Goal: Ask a question

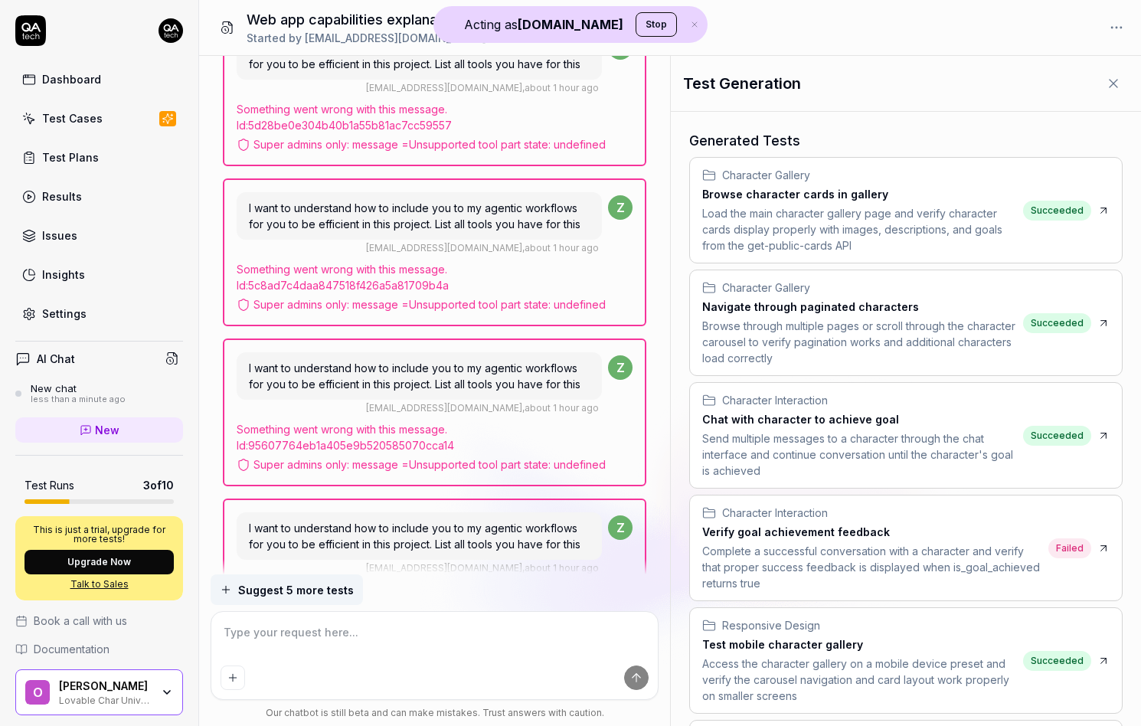
scroll to position [23446, 0]
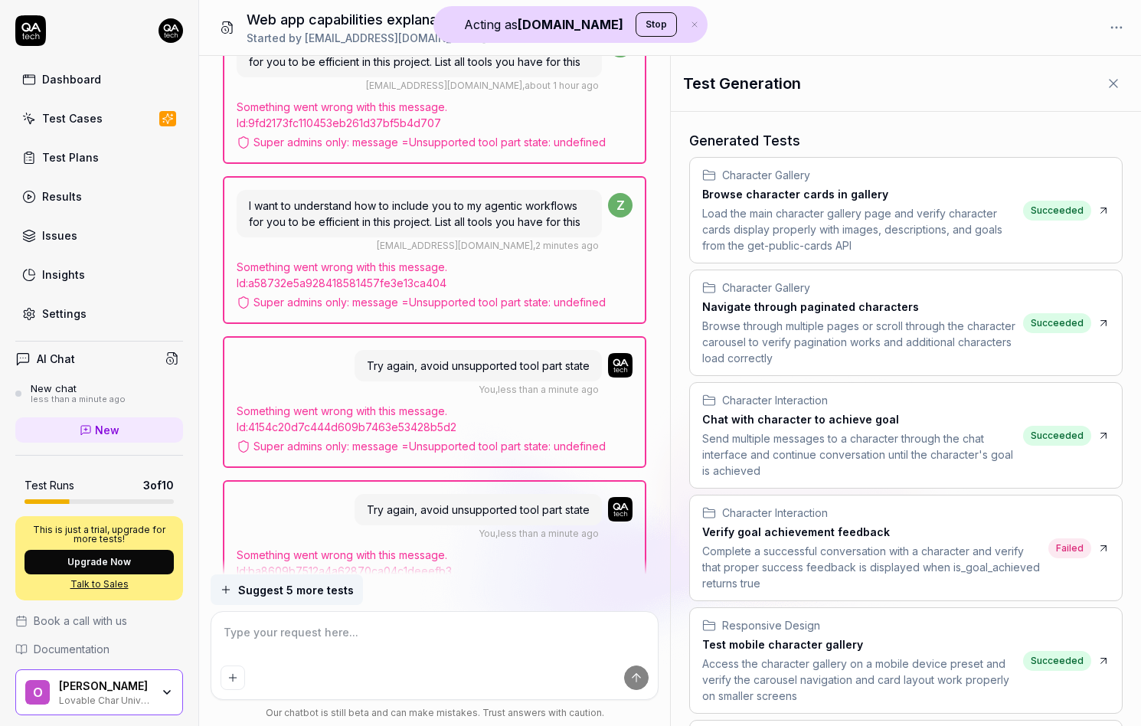
click at [441, 438] on div "Super admins only: message = Unsupported tool part state: undefined" at bounding box center [435, 446] width 397 height 16
drag, startPoint x: 441, startPoint y: 357, endPoint x: 533, endPoint y: 357, distance: 91.9
click at [533, 438] on div "Super admins only: message = Unsupported tool part state: undefined" at bounding box center [435, 446] width 397 height 16
copy div "Unsupported tool part state"
click at [441, 438] on div "Super admins only: message = Unsupported tool part state: undefined" at bounding box center [435, 446] width 397 height 16
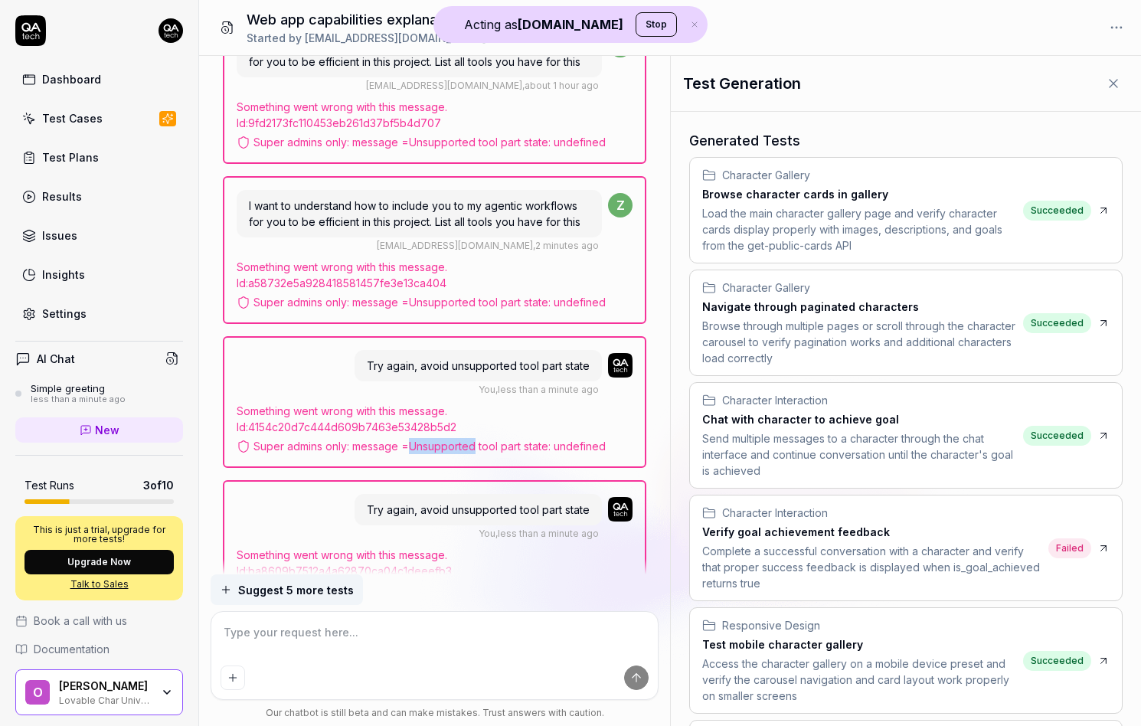
drag, startPoint x: 441, startPoint y: 355, endPoint x: 479, endPoint y: 355, distance: 37.5
click at [457, 438] on div "Super admins only: message = Unsupported tool part state: undefined" at bounding box center [435, 446] width 397 height 16
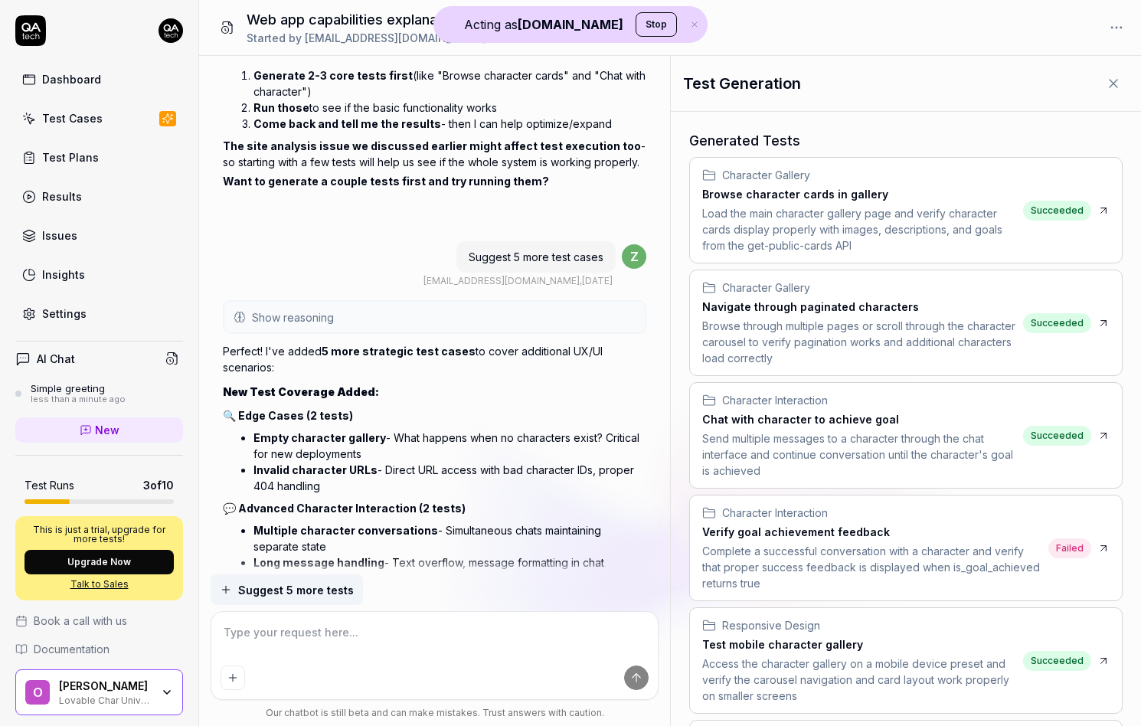
scroll to position [21689, 0]
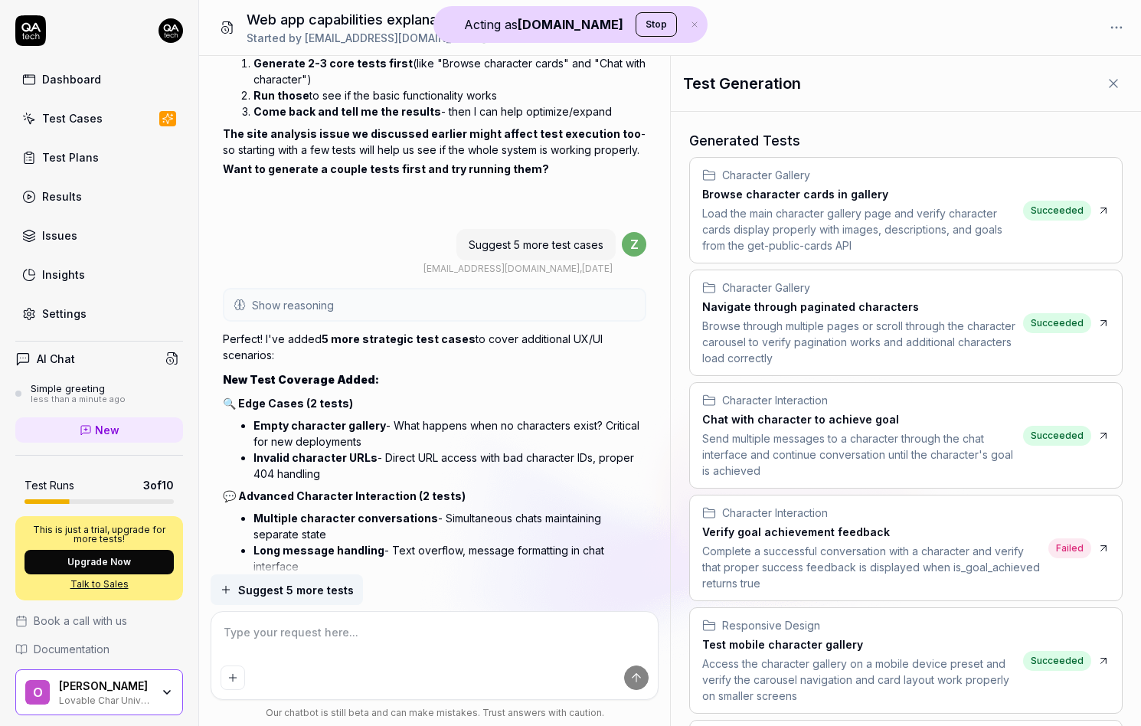
click at [436, 290] on button "Show reasoning" at bounding box center [434, 305] width 421 height 31
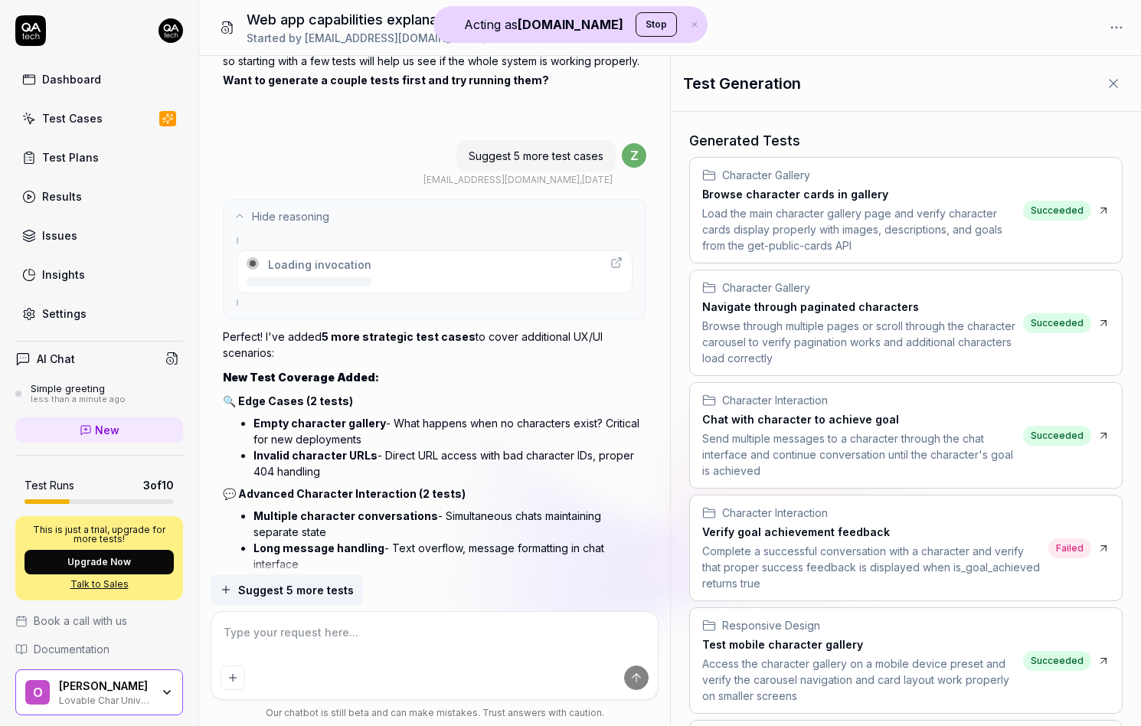
scroll to position [21781, 0]
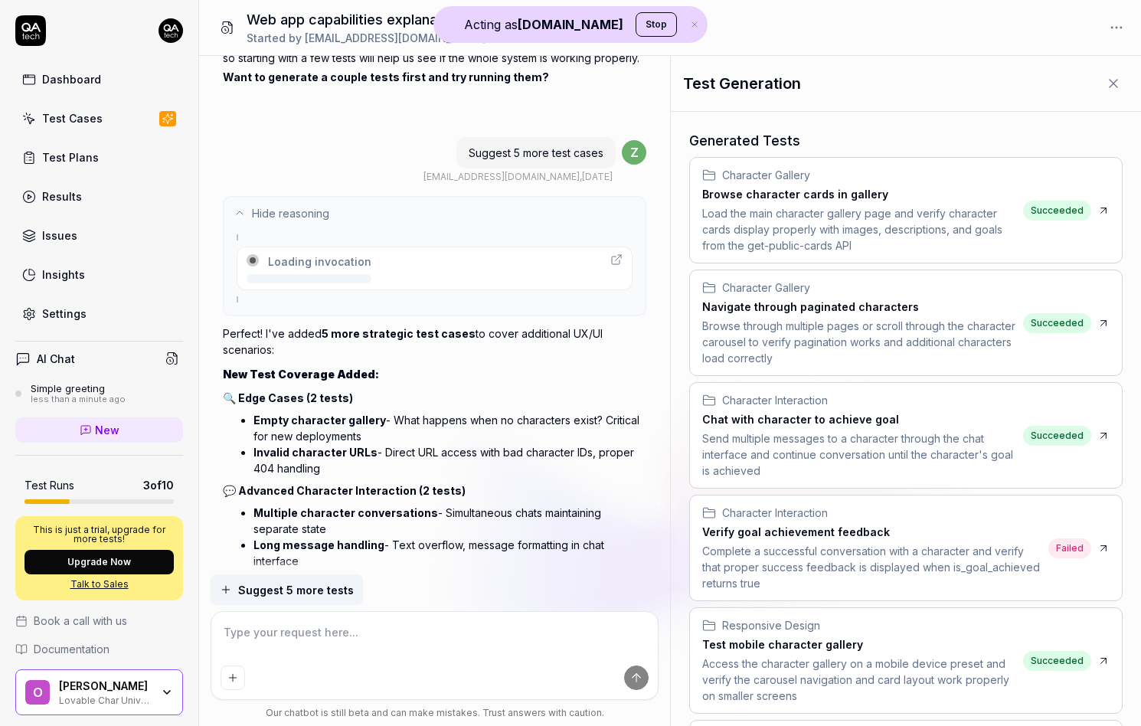
click at [367, 247] on div "Loading invocation" at bounding box center [435, 269] width 397 height 44
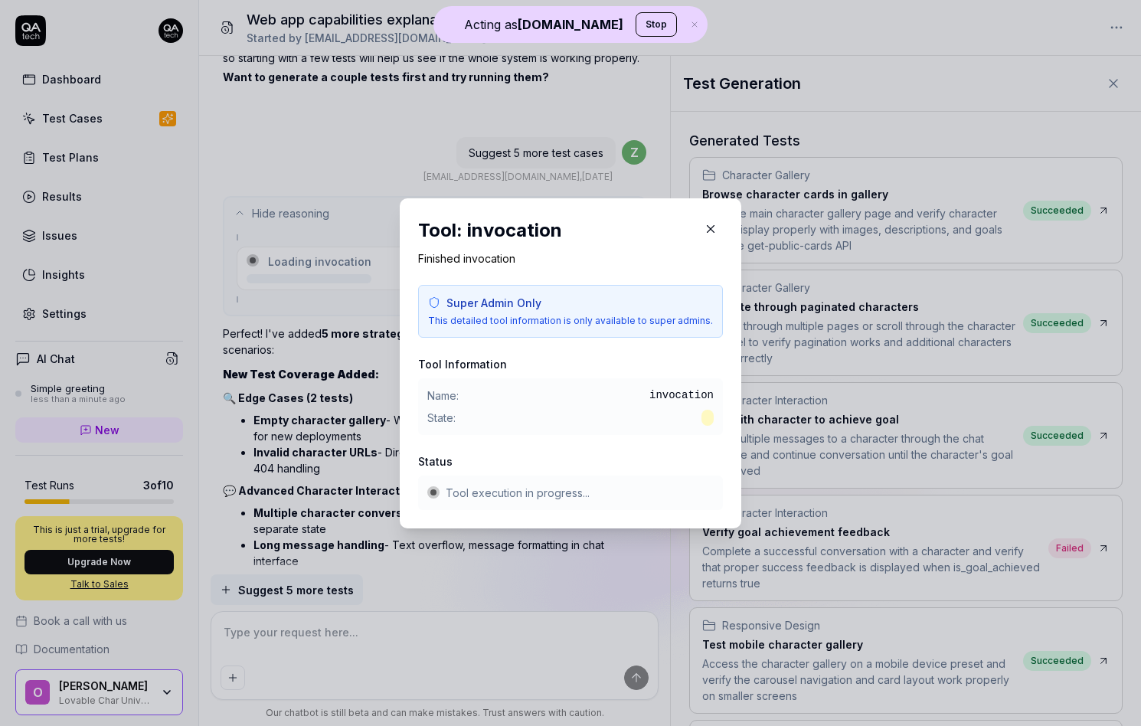
click at [663, 391] on span "invocation" at bounding box center [682, 396] width 64 height 16
click at [378, 314] on div "​ Tool: invocation Finished invocation Super Admin Only This detailed tool info…" at bounding box center [570, 363] width 403 height 367
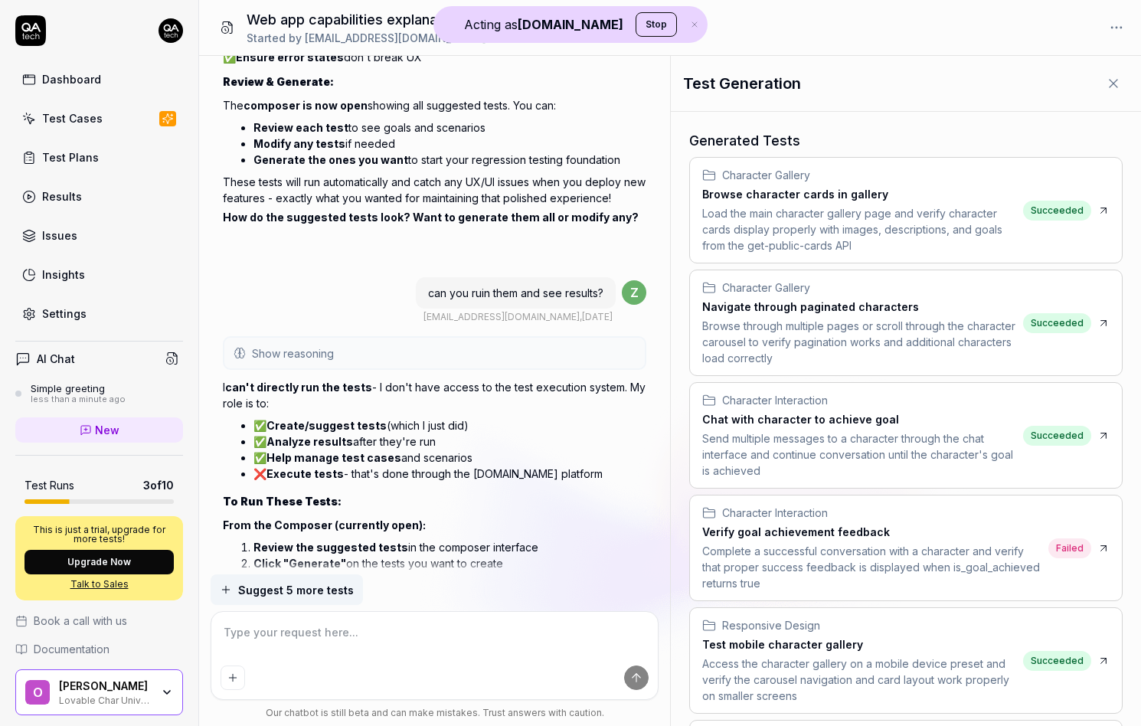
scroll to position [20877, 0]
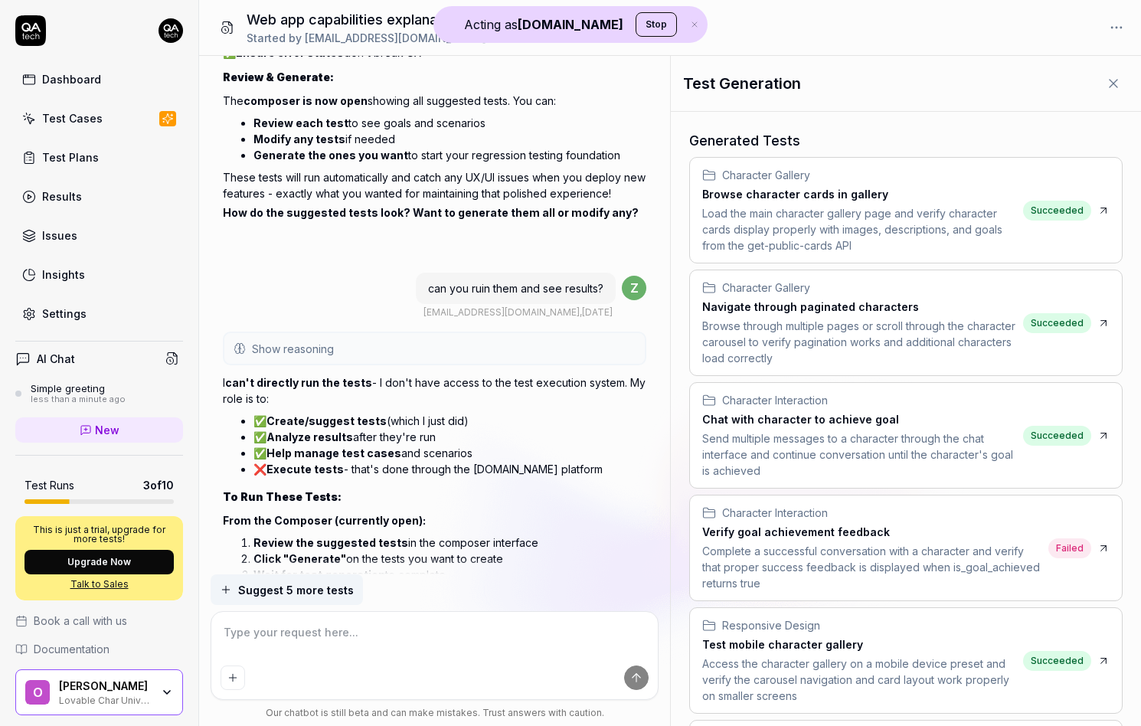
click at [321, 341] on span "Show reasoning" at bounding box center [293, 349] width 82 height 16
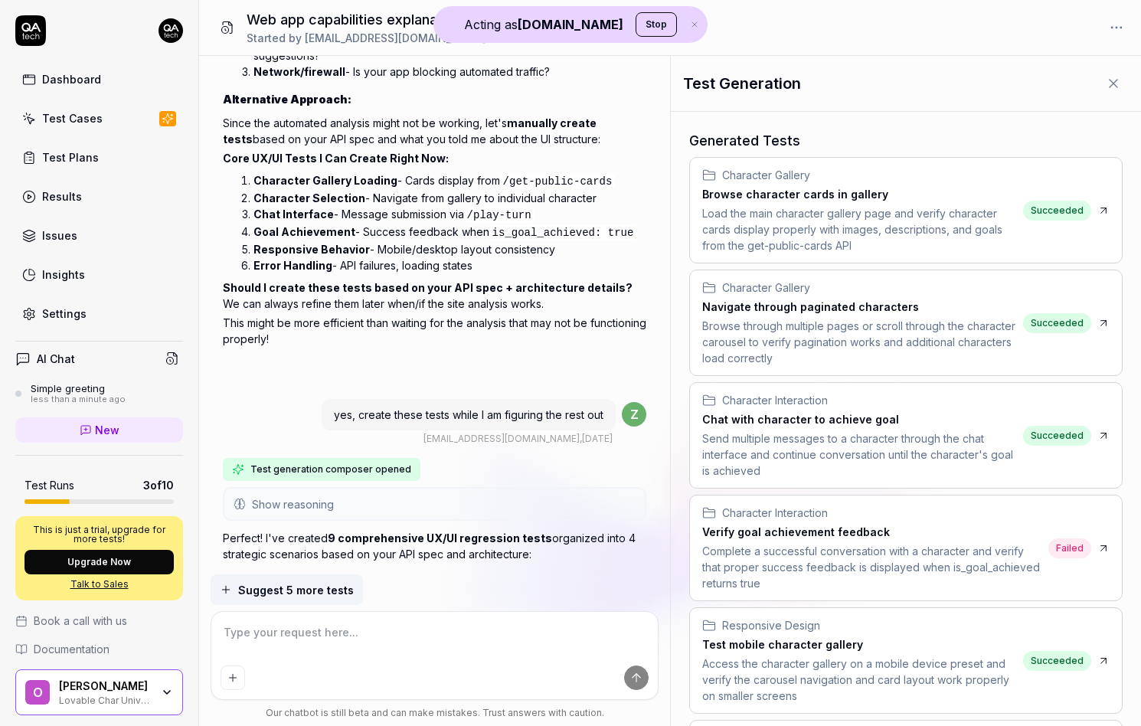
scroll to position [20002, 0]
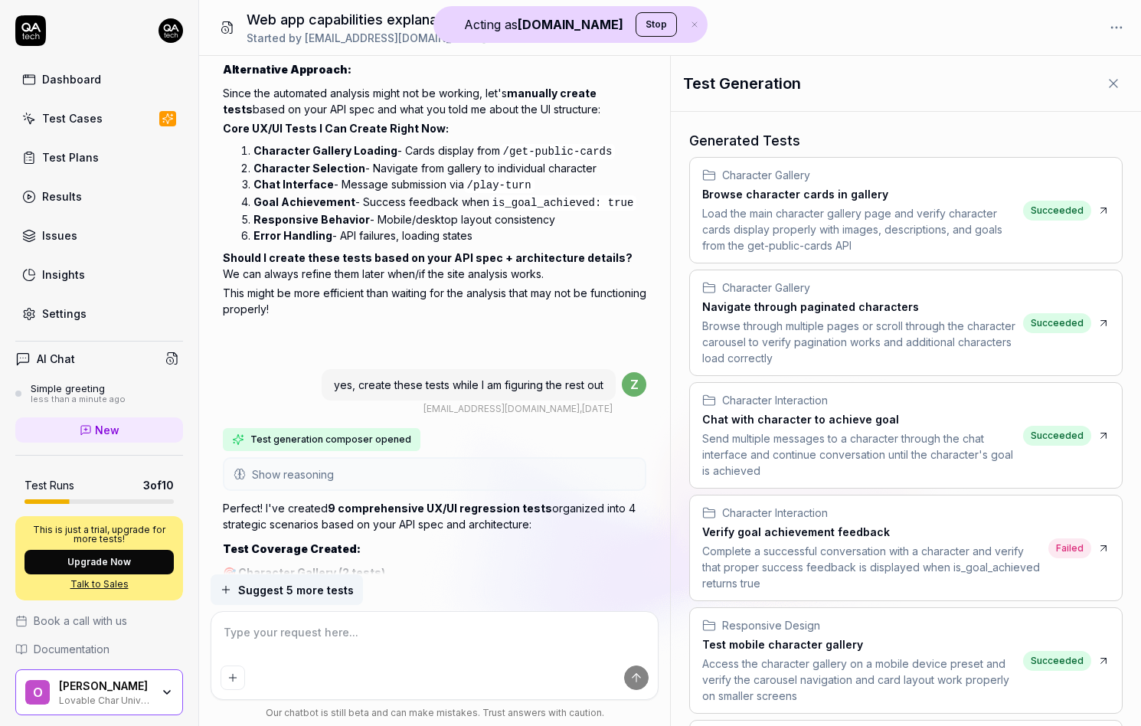
click at [322, 466] on span "Show reasoning" at bounding box center [293, 474] width 82 height 16
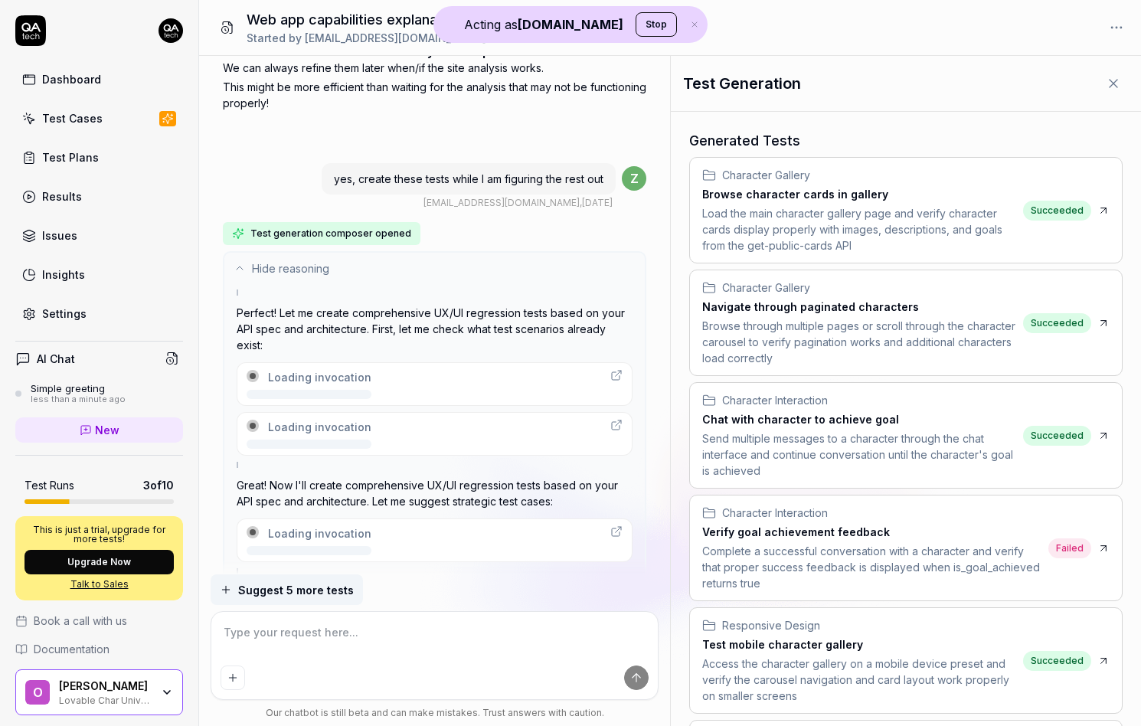
scroll to position [20226, 0]
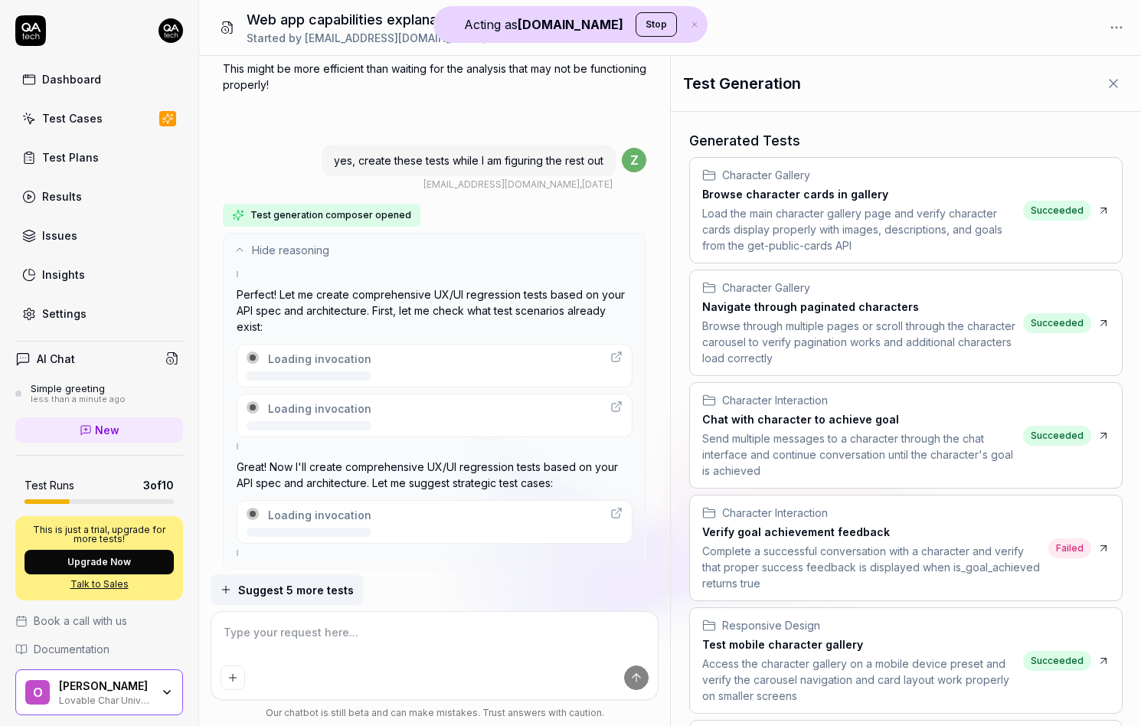
click at [362, 401] on div "Loading invocation" at bounding box center [319, 409] width 103 height 16
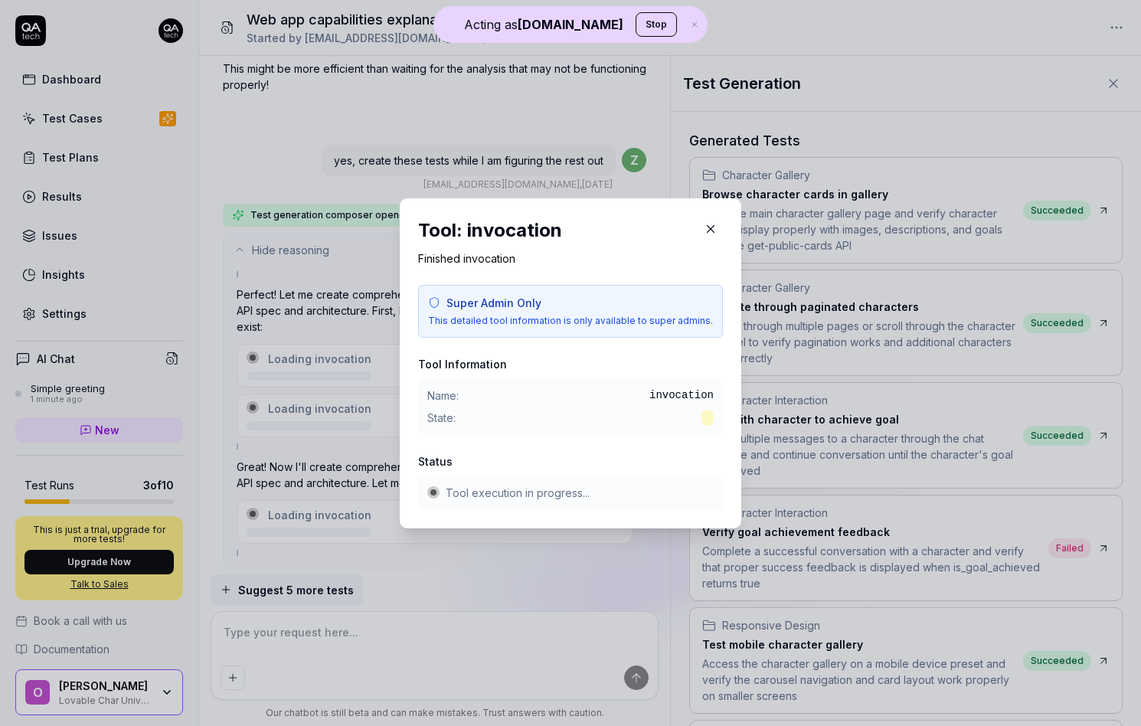
click at [375, 469] on div "​ Tool: invocation Finished invocation Super Admin Only This detailed tool info…" at bounding box center [570, 363] width 403 height 367
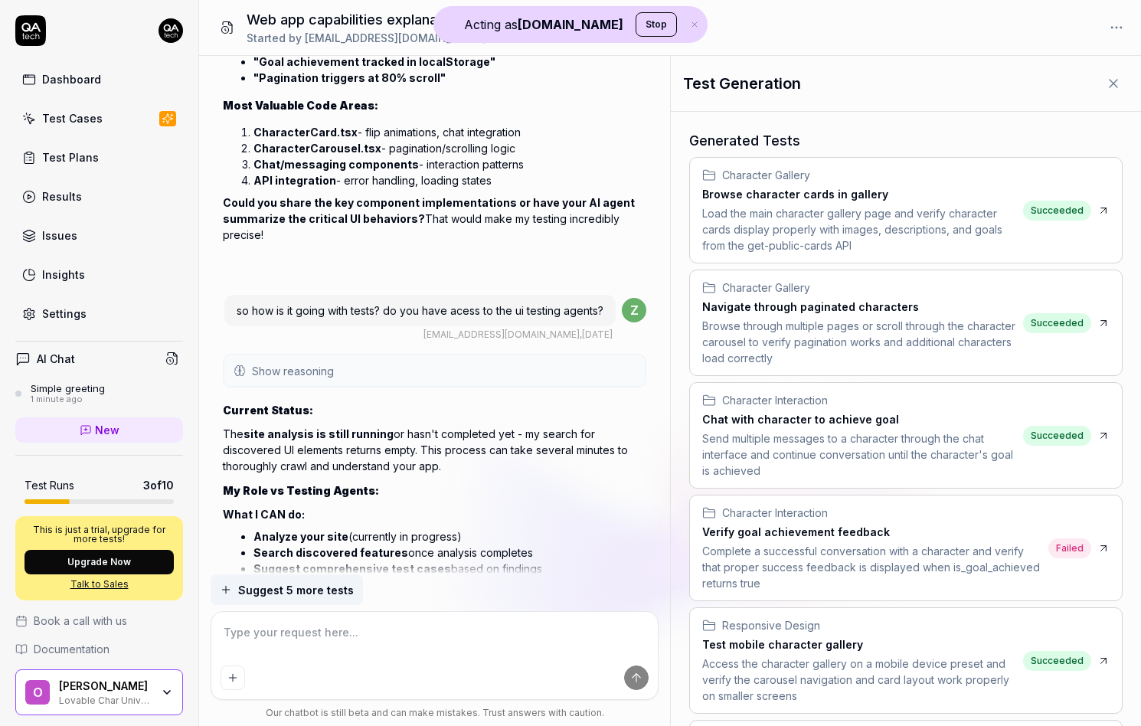
scroll to position [18676, 0]
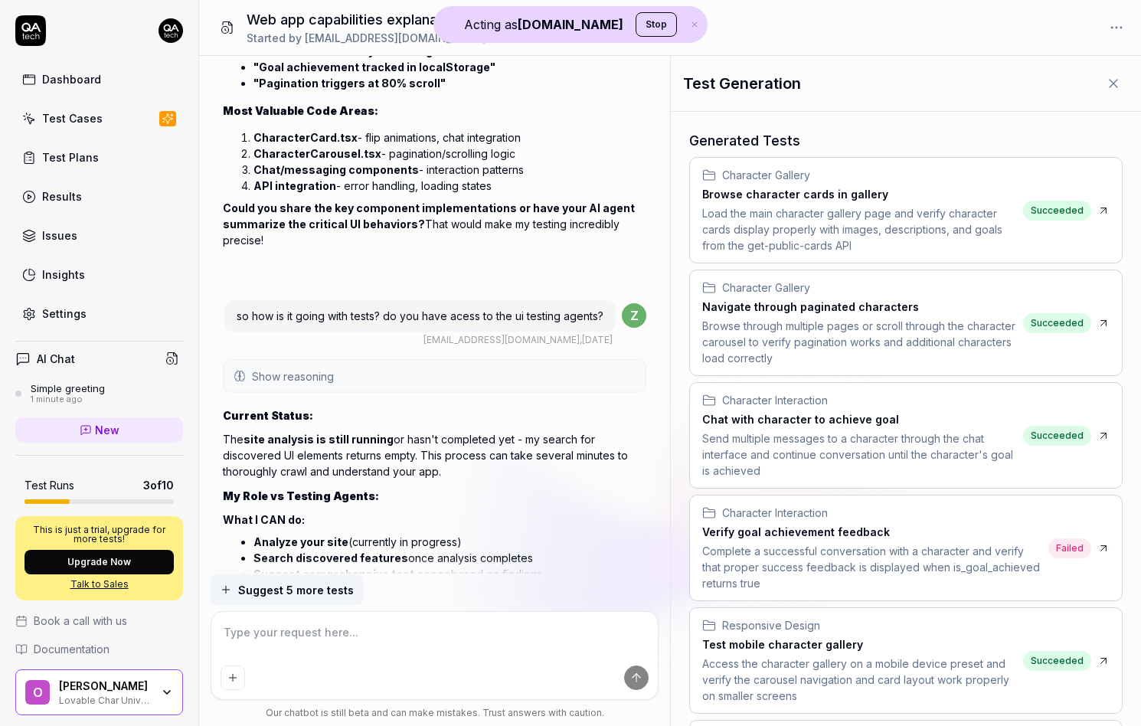
click at [374, 361] on button "Show reasoning" at bounding box center [434, 376] width 421 height 31
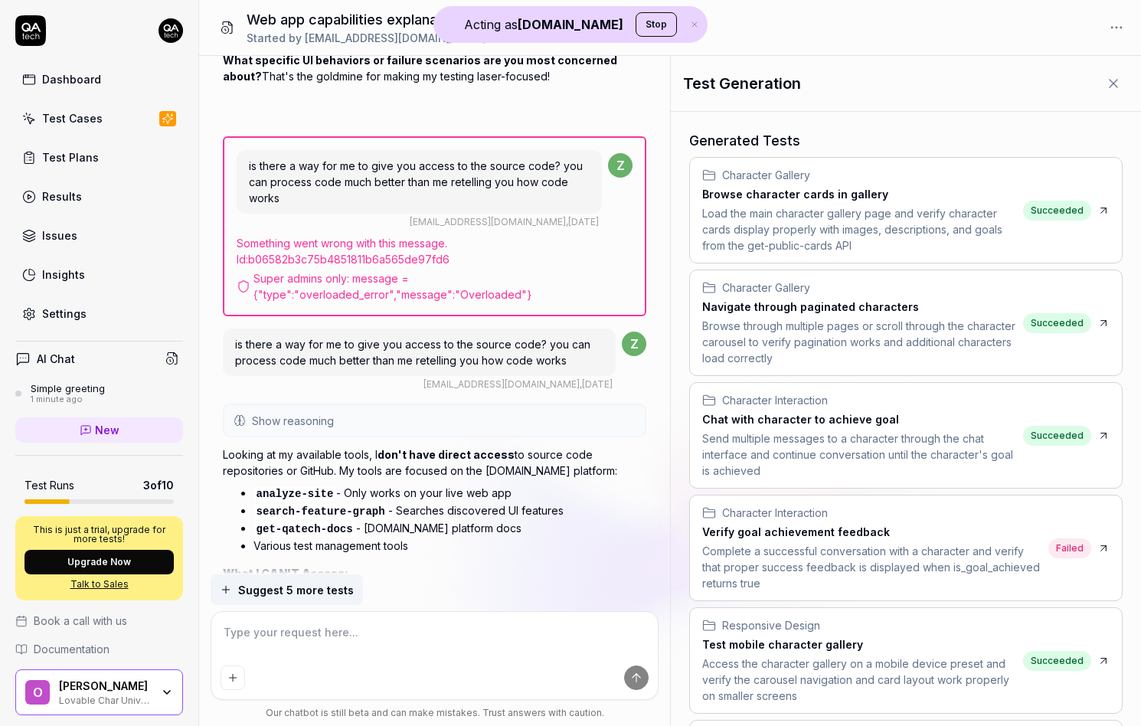
scroll to position [17703, 0]
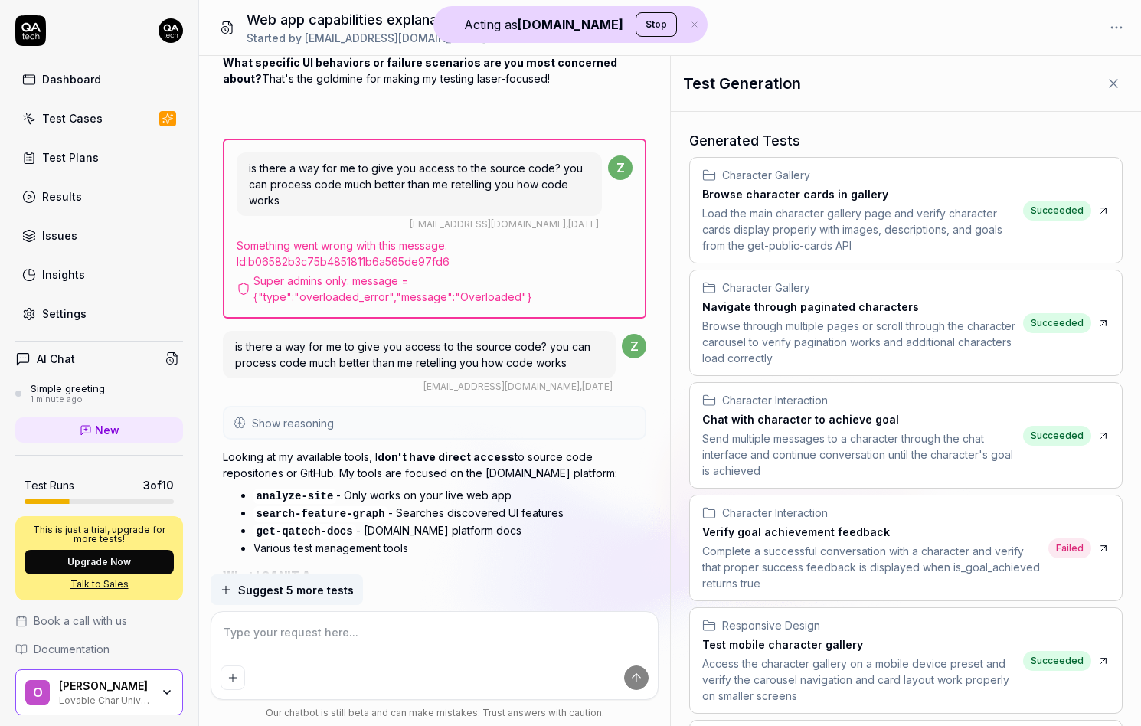
click at [327, 407] on button "Show reasoning" at bounding box center [434, 422] width 421 height 31
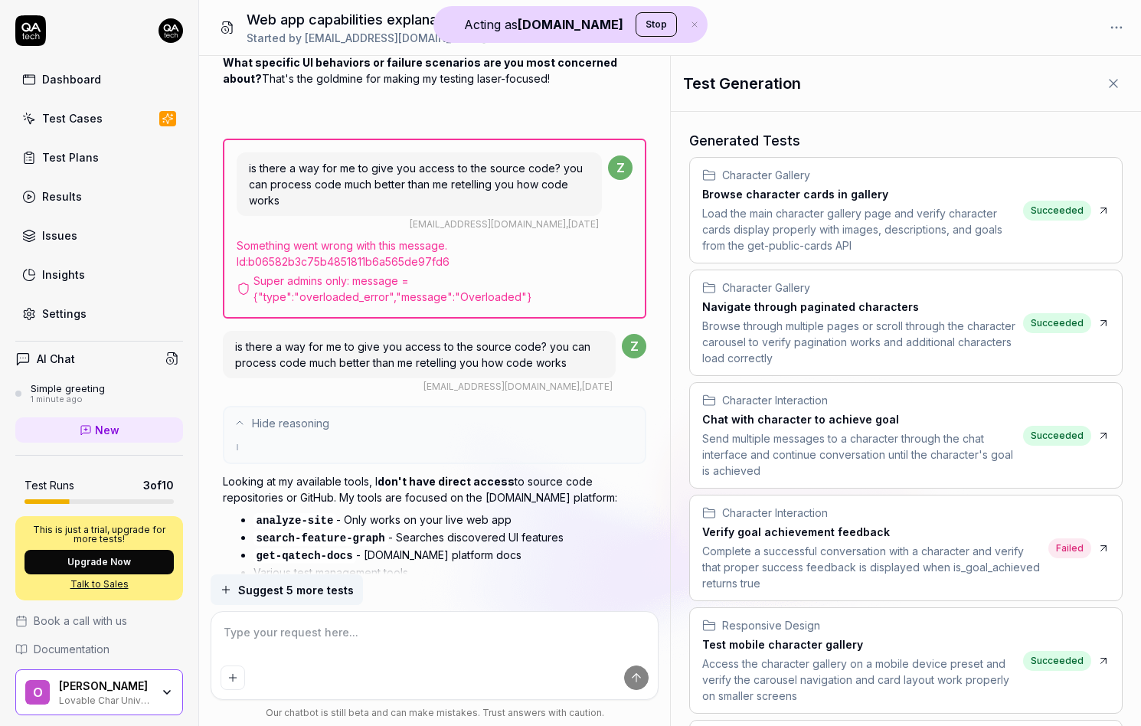
click at [329, 407] on button "Hide reasoning" at bounding box center [434, 422] width 421 height 31
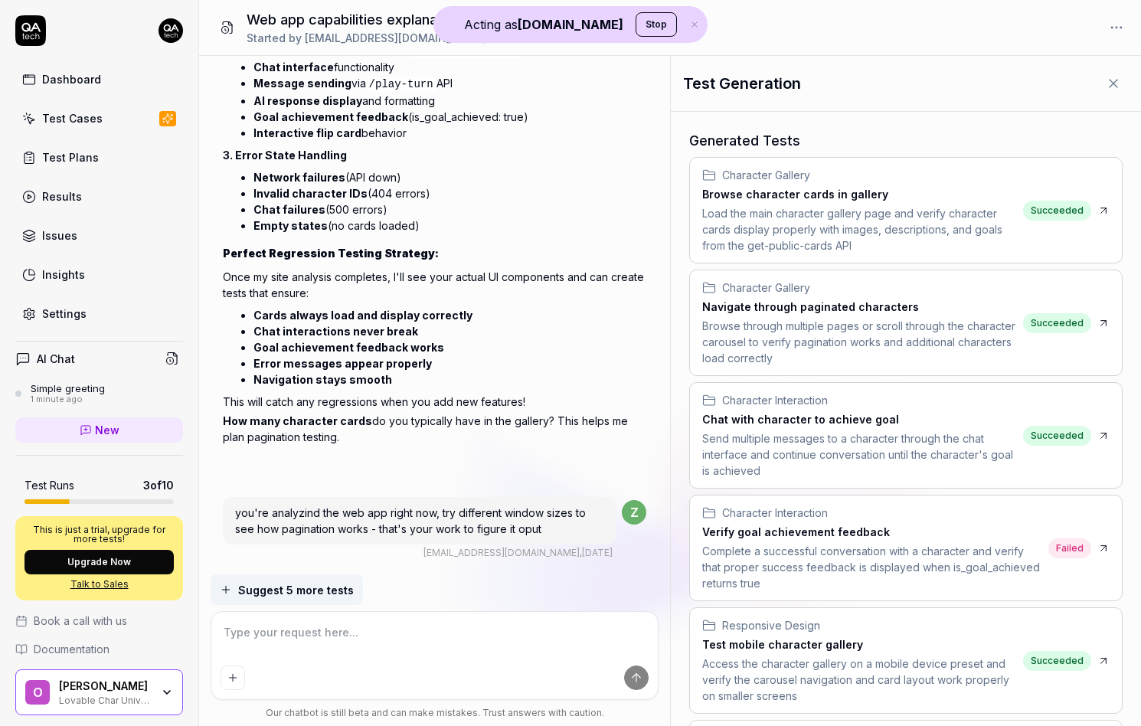
scroll to position [13467, 0]
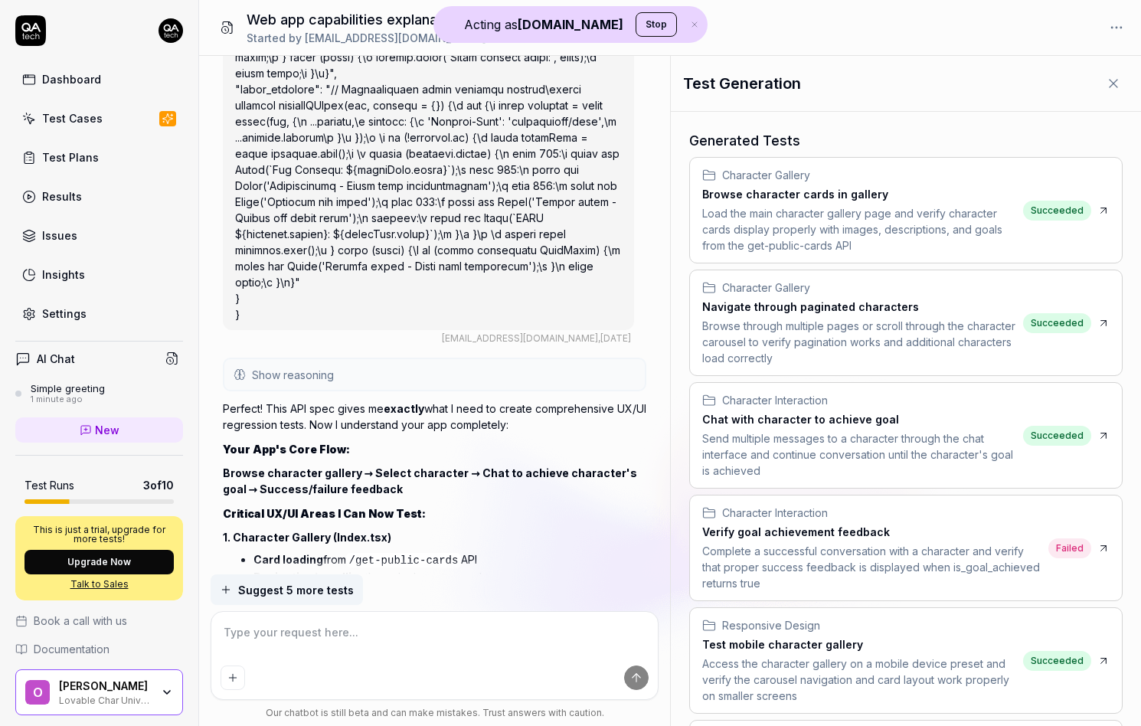
click at [300, 390] on button "Show reasoning" at bounding box center [434, 374] width 421 height 31
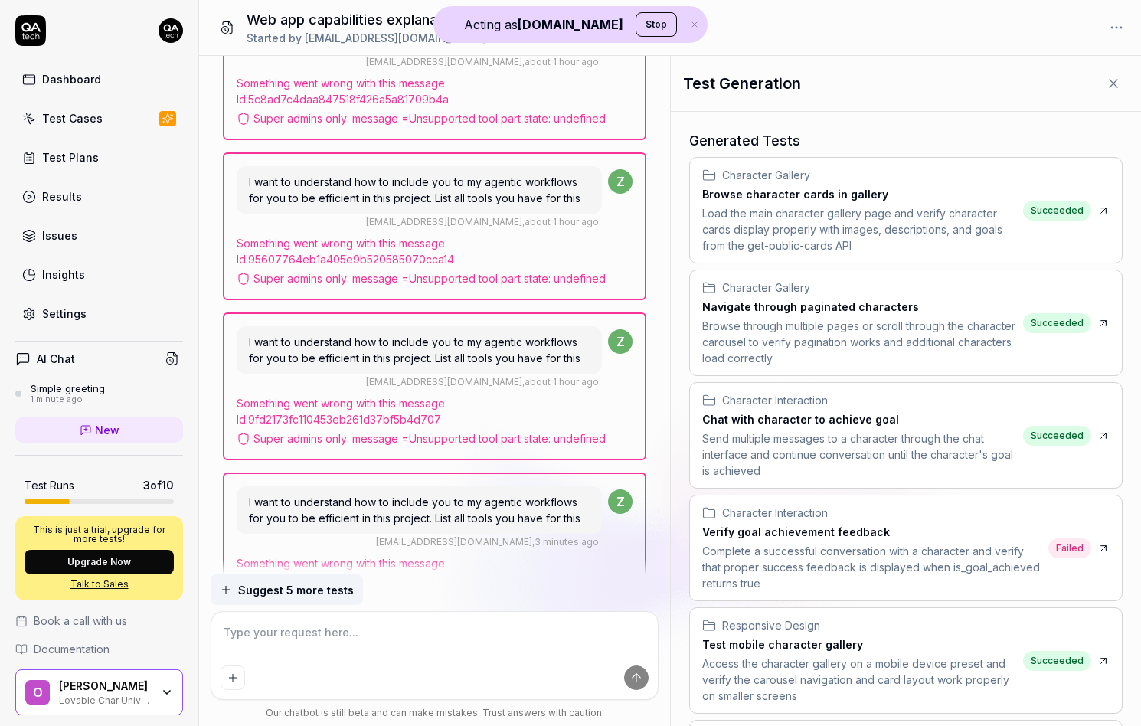
scroll to position [24078, 1]
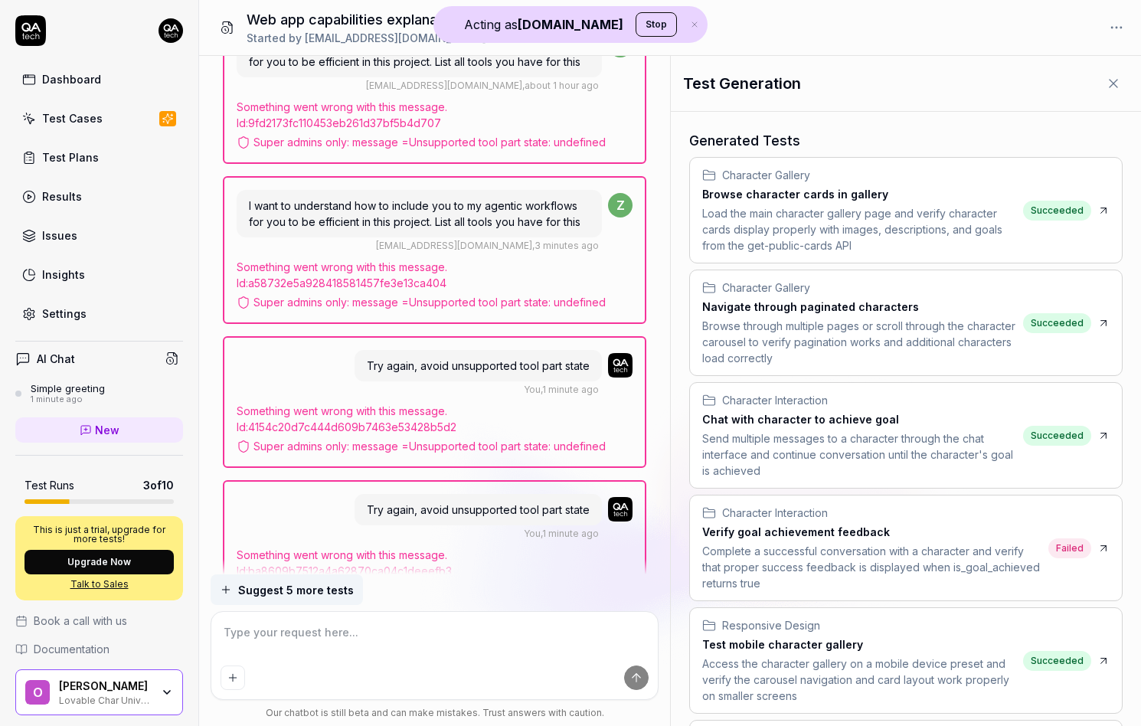
click at [163, 702] on div "O Olle Pridiuksson Lovable Char Universe" at bounding box center [99, 692] width 168 height 46
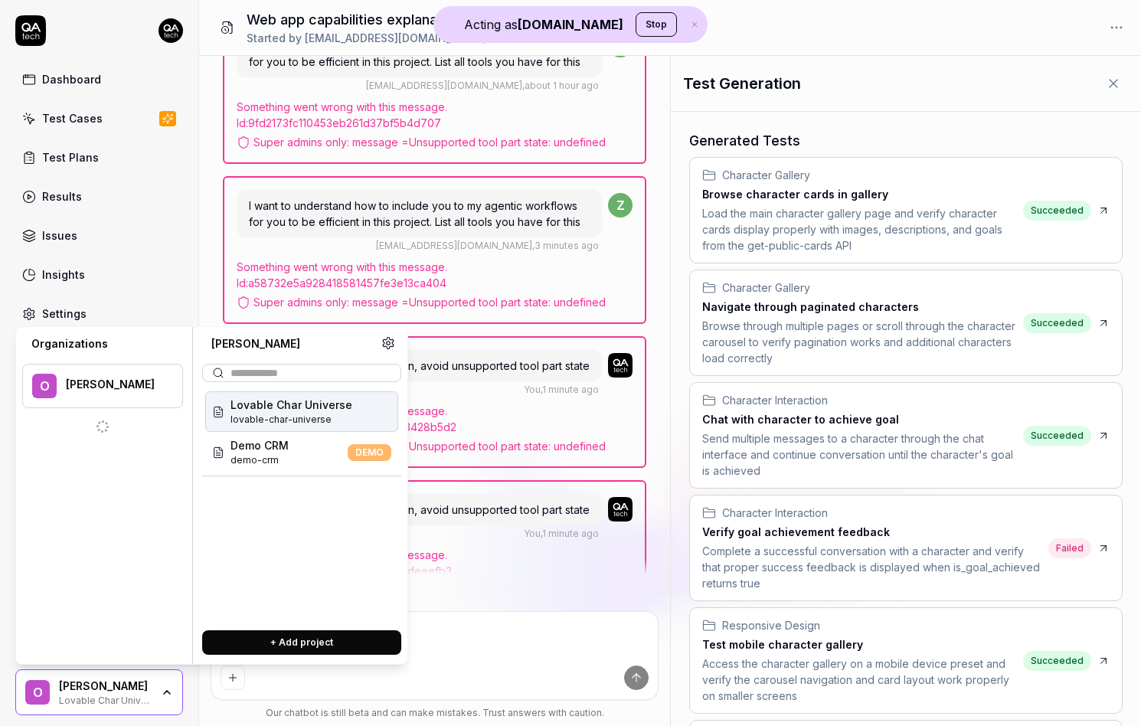
click at [163, 702] on div "O Olle Pridiuksson Lovable Char Universe" at bounding box center [99, 692] width 168 height 46
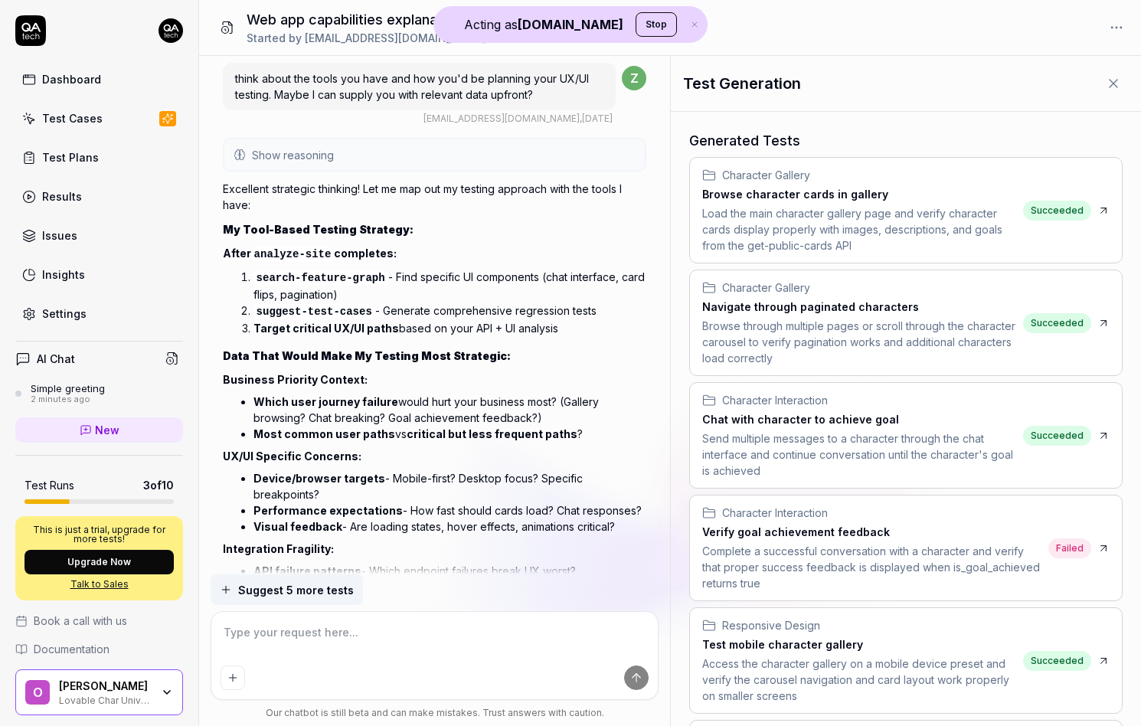
scroll to position [15184, 0]
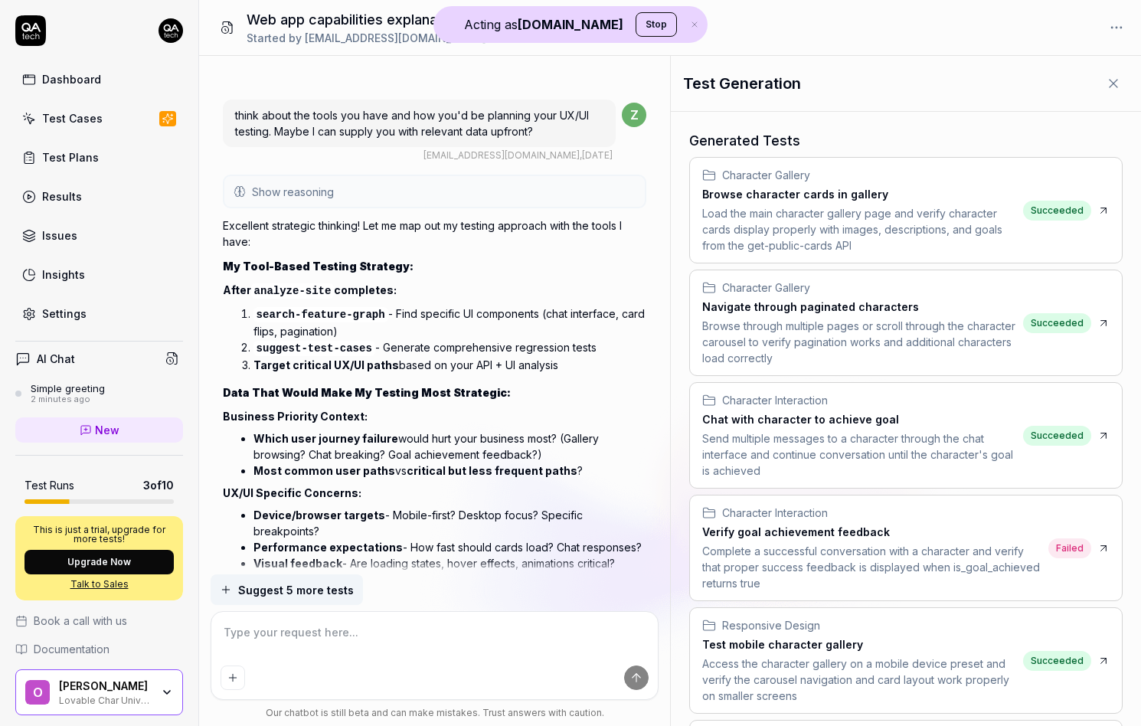
click at [363, 237] on div "Excellent strategic thinking! Let me map out my testing approach with the tools…" at bounding box center [435, 506] width 424 height 584
click at [368, 207] on button "Show reasoning" at bounding box center [434, 191] width 421 height 31
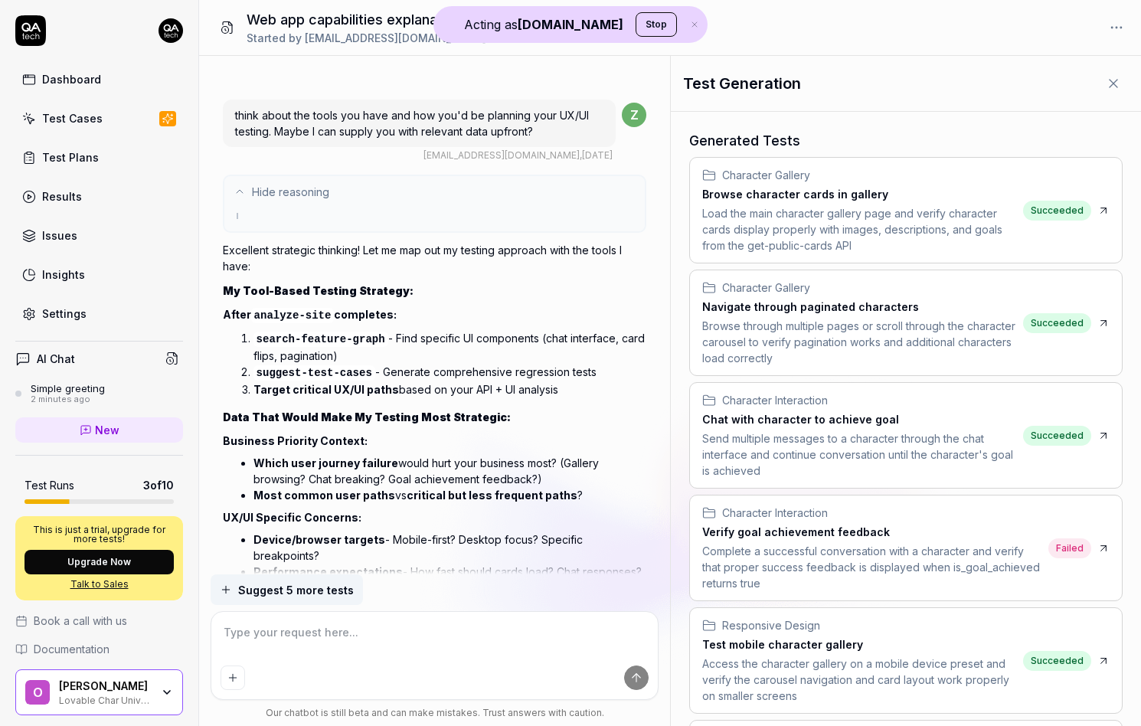
click at [368, 207] on button "Hide reasoning" at bounding box center [434, 191] width 421 height 31
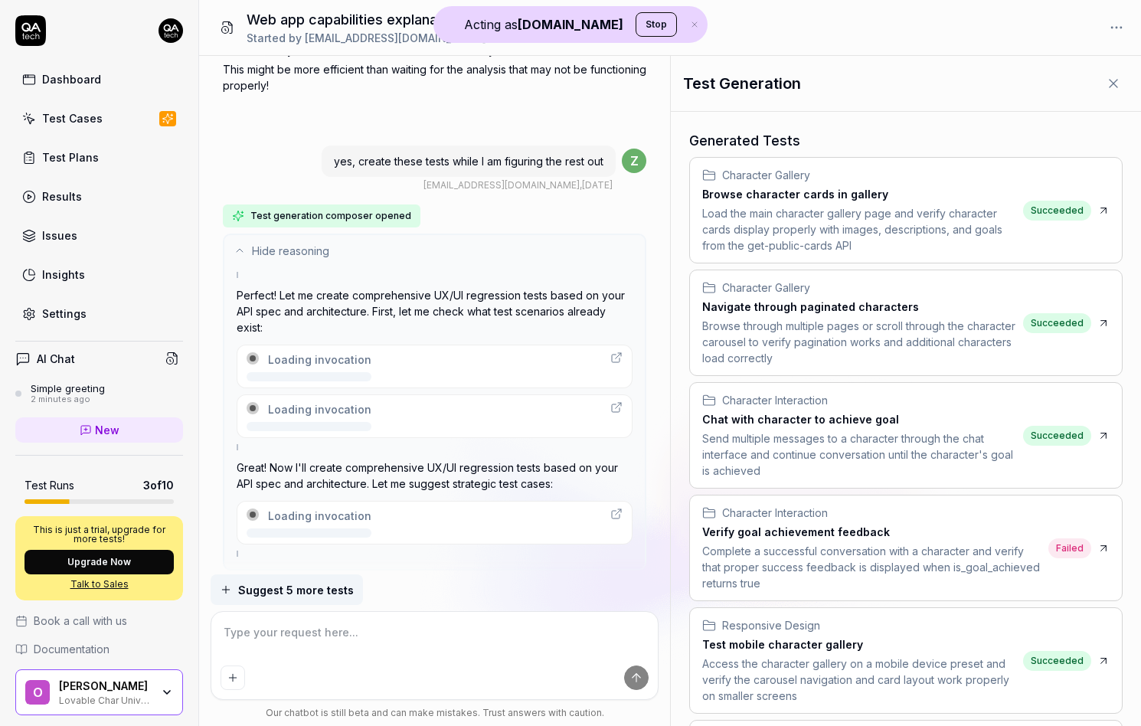
scroll to position [20441, 0]
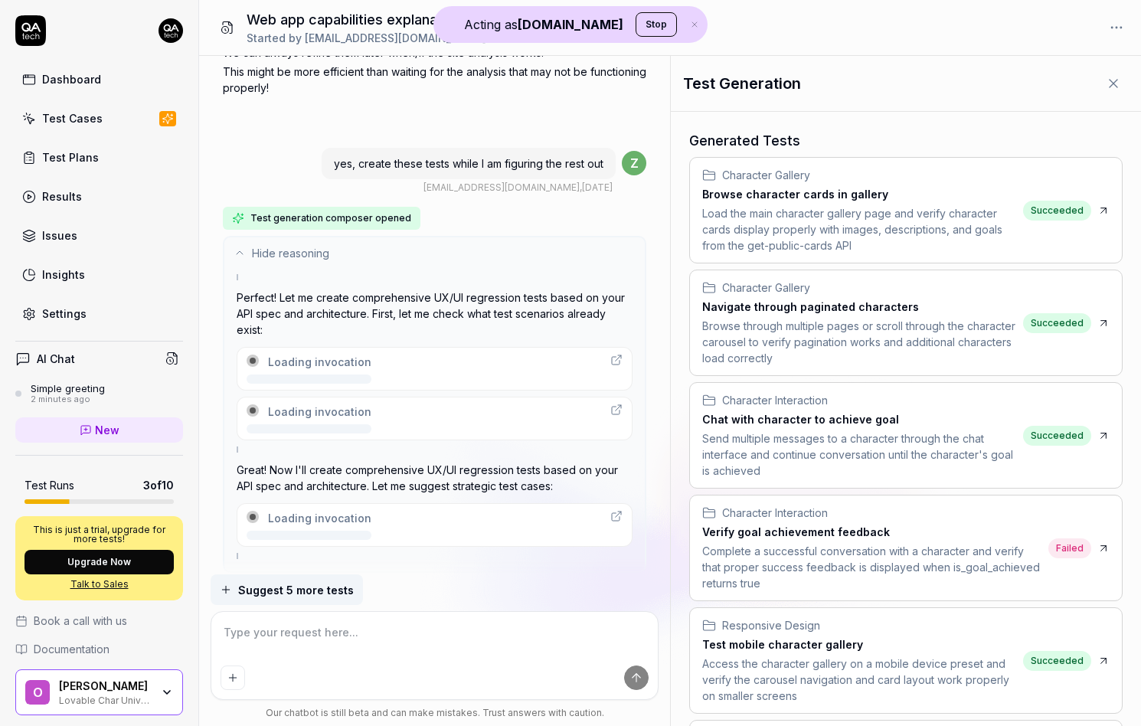
click at [435, 237] on button "Hide reasoning" at bounding box center [434, 252] width 421 height 31
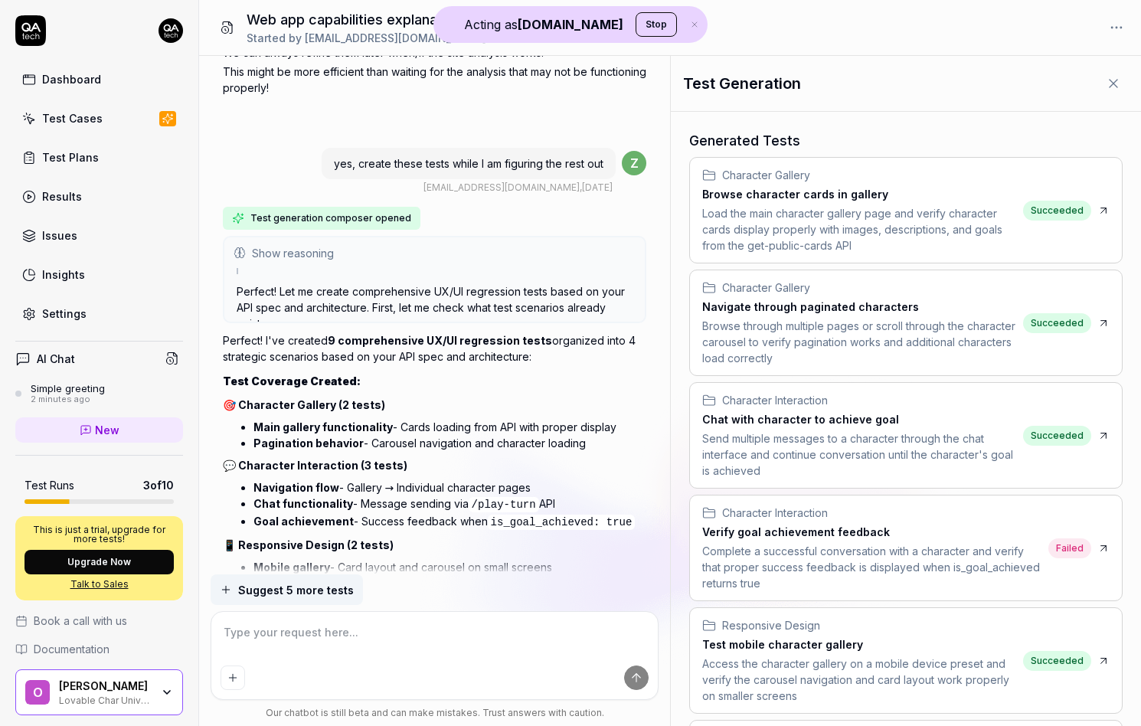
click at [435, 237] on button "Show reasoning" at bounding box center [434, 252] width 421 height 31
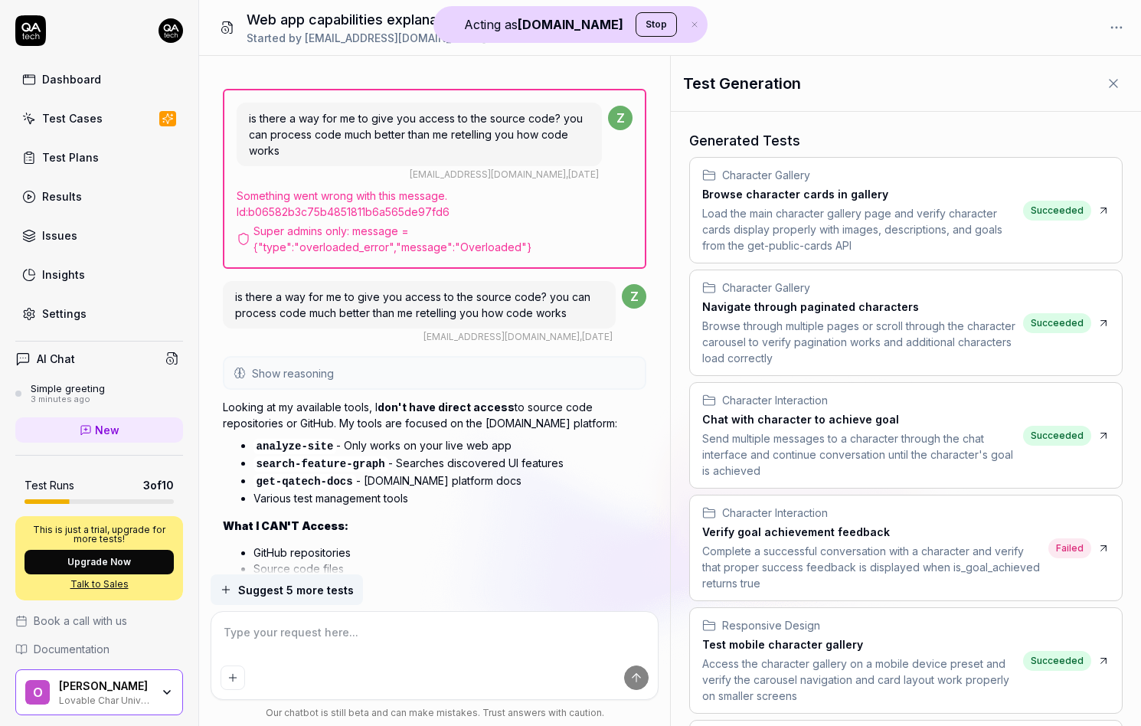
scroll to position [17769, 0]
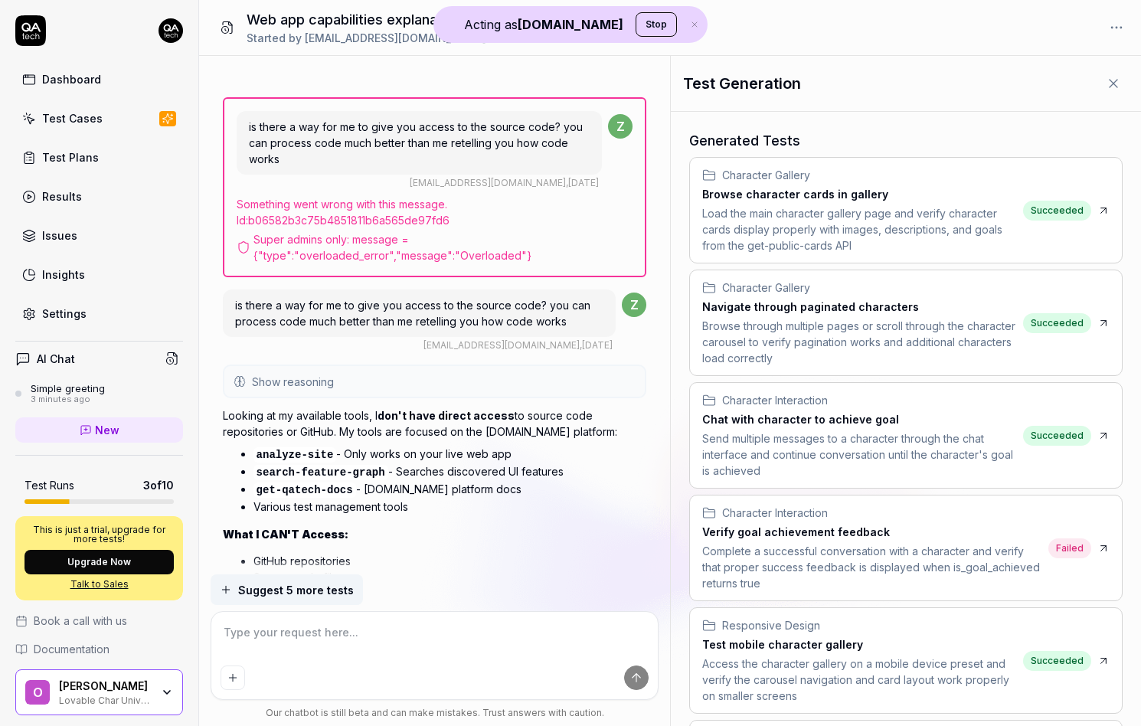
type textarea "*"
click at [379, 366] on button "Show reasoning" at bounding box center [434, 381] width 421 height 31
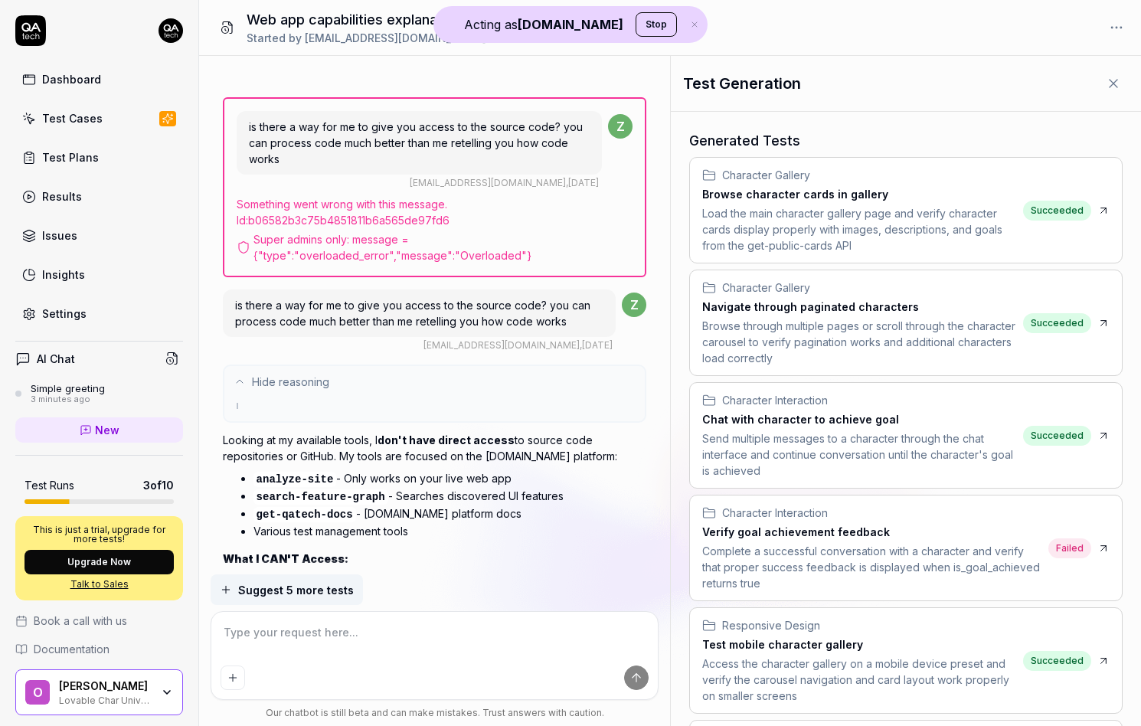
click at [379, 366] on button "Hide reasoning" at bounding box center [434, 381] width 421 height 31
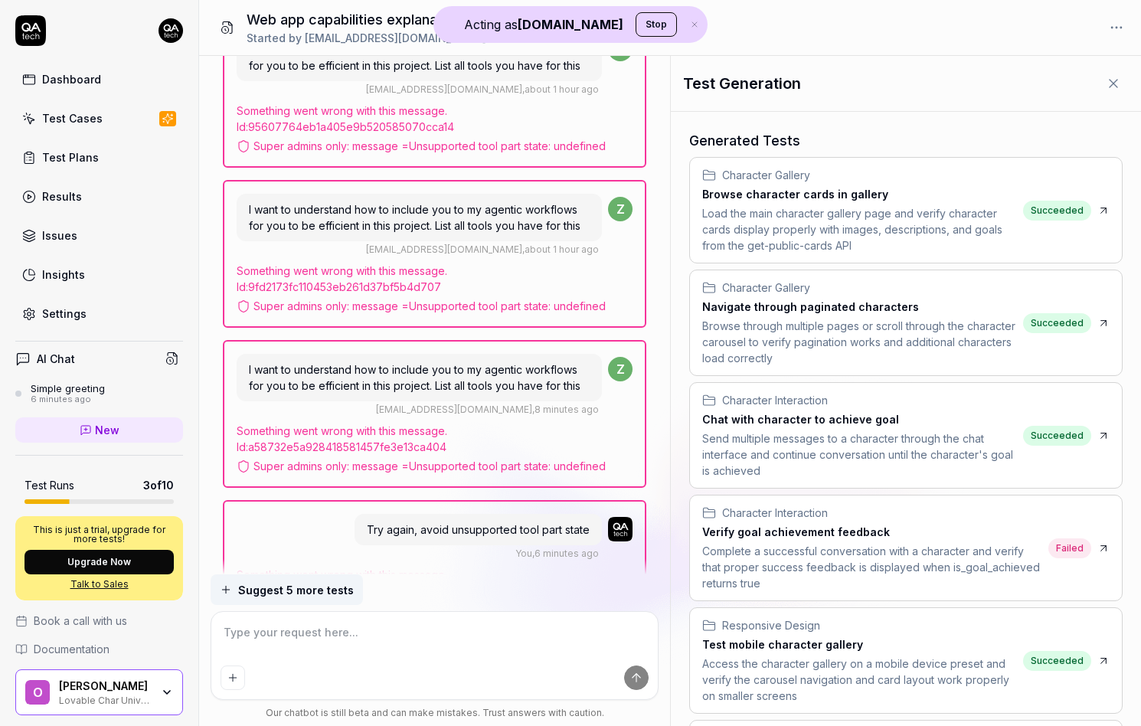
scroll to position [24078, 0]
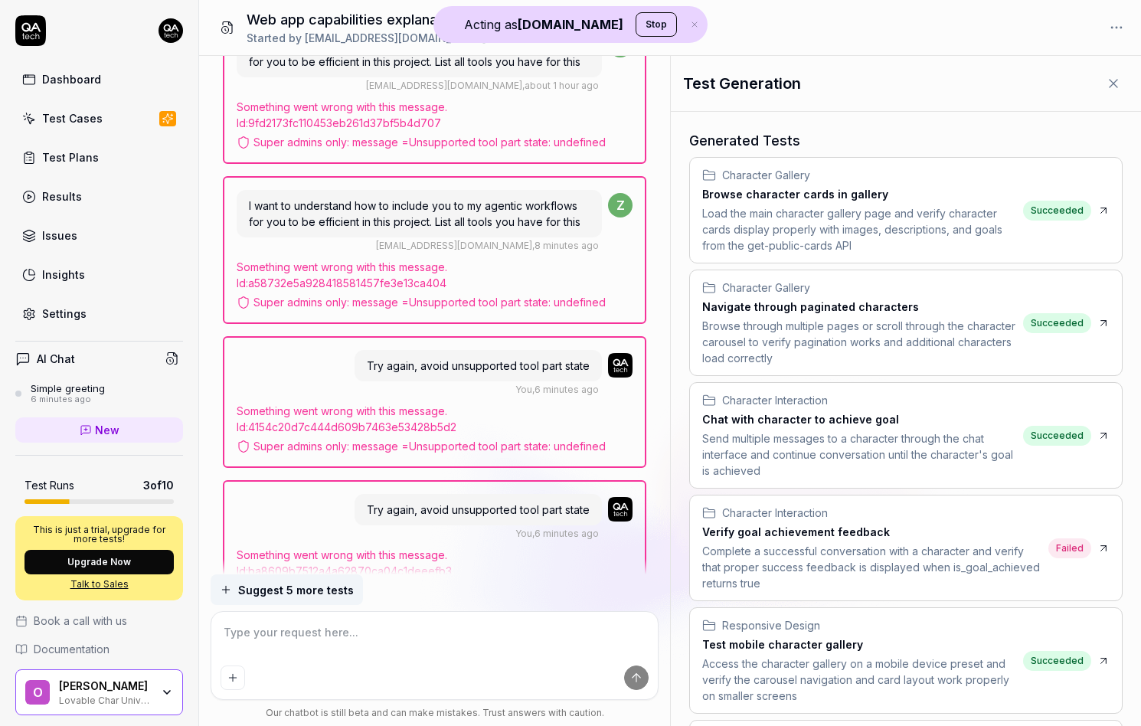
click at [515, 582] on div "Super admins only: message = Unsupported tool part state: undefined" at bounding box center [435, 590] width 397 height 16
type textarea "*"
